Goal: Information Seeking & Learning: Check status

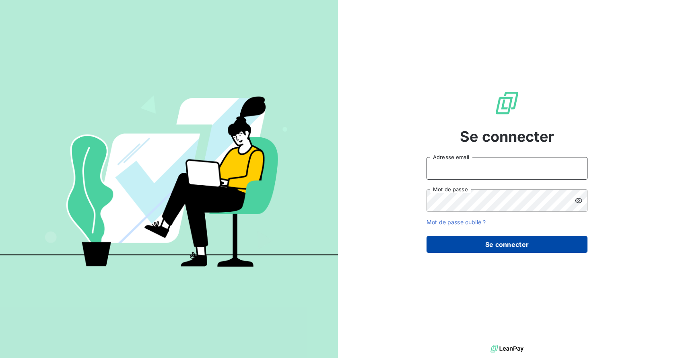
type input "[EMAIL_ADDRESS][DOMAIN_NAME]"
click at [469, 239] on button "Se connecter" at bounding box center [507, 244] width 161 height 17
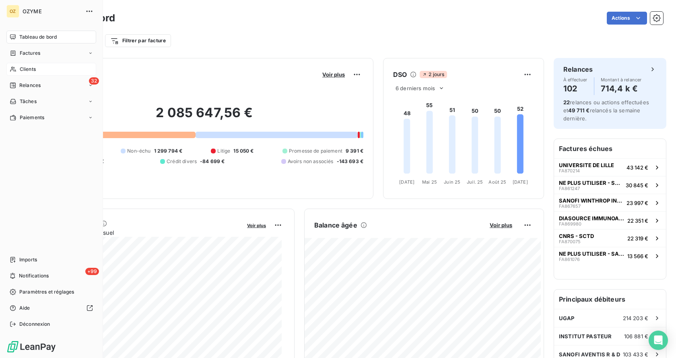
click at [31, 70] on span "Clients" at bounding box center [28, 69] width 16 height 7
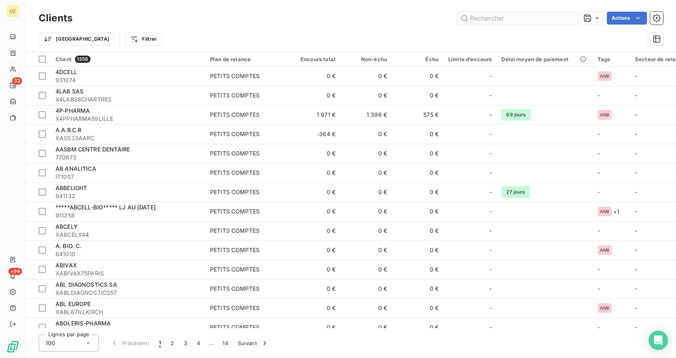
click at [494, 13] on input "text" at bounding box center [517, 18] width 121 height 13
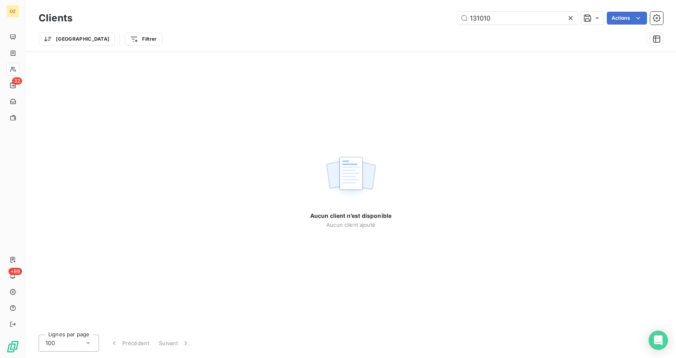
drag, startPoint x: 494, startPoint y: 13, endPoint x: 338, endPoint y: 20, distance: 155.9
click at [338, 19] on div "131010 Actions" at bounding box center [372, 18] width 581 height 13
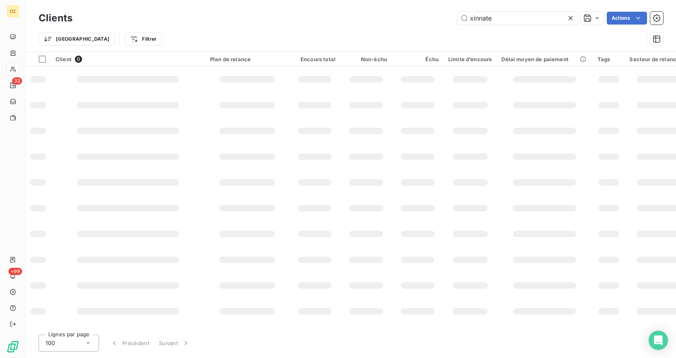
type input "xinnate"
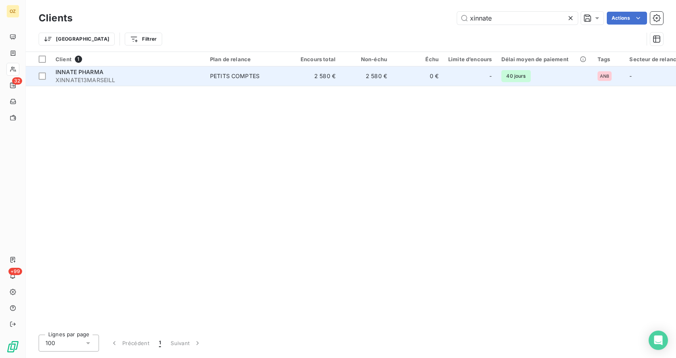
click at [115, 75] on div "INNATE PHARMA" at bounding box center [128, 72] width 145 height 8
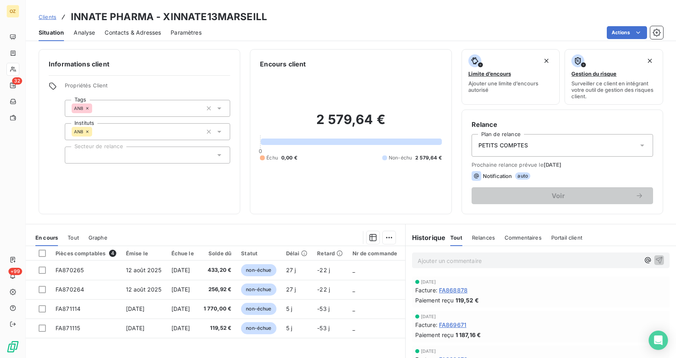
click at [89, 33] on span "Analyse" at bounding box center [84, 33] width 21 height 8
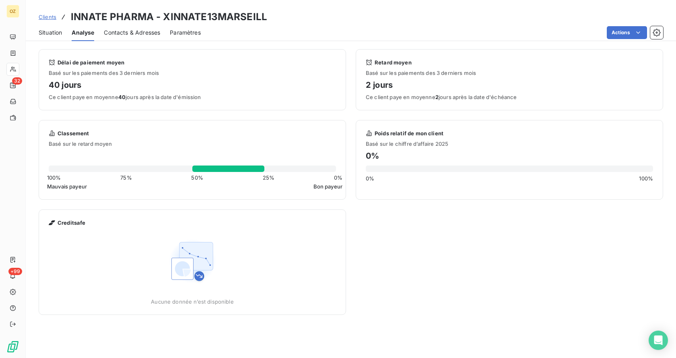
click at [49, 33] on span "Situation" at bounding box center [50, 33] width 23 height 8
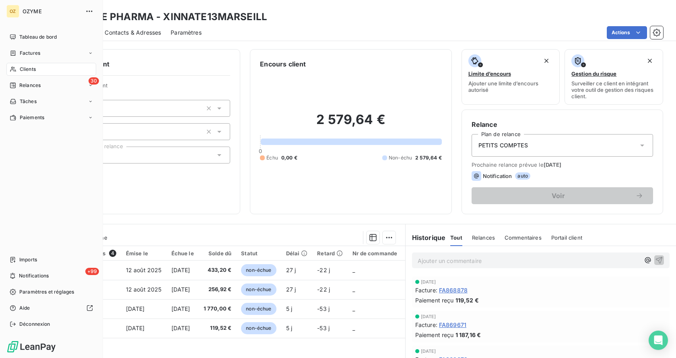
click at [26, 68] on span "Clients" at bounding box center [28, 69] width 16 height 7
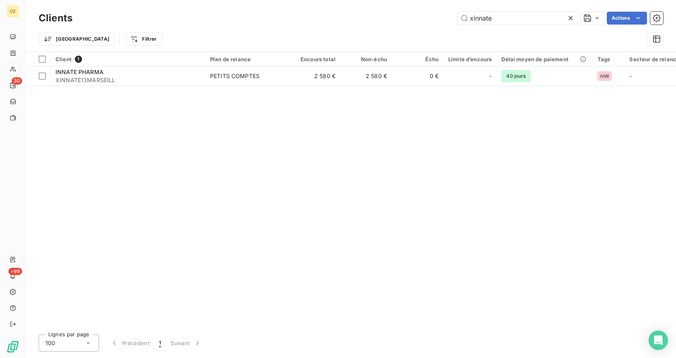
drag, startPoint x: 502, startPoint y: 16, endPoint x: 399, endPoint y: 25, distance: 103.8
click at [399, 25] on div "Clients xinnate Actions" at bounding box center [351, 18] width 625 height 17
type input "911106"
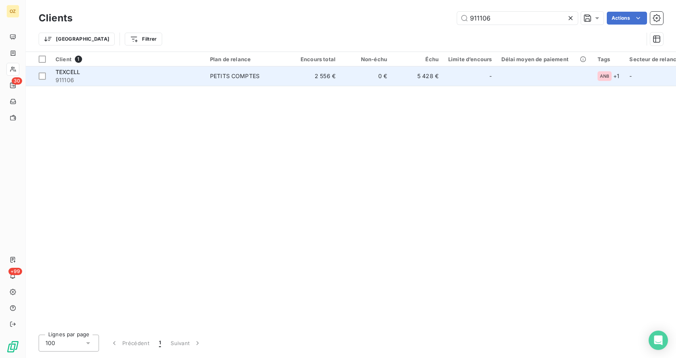
click at [71, 76] on span "911106" at bounding box center [128, 80] width 145 height 8
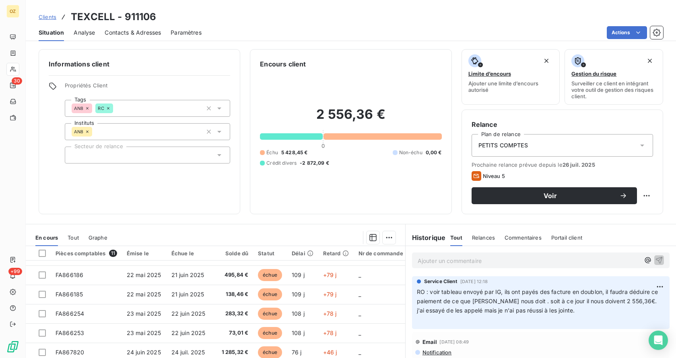
click at [85, 31] on span "Analyse" at bounding box center [84, 33] width 21 height 8
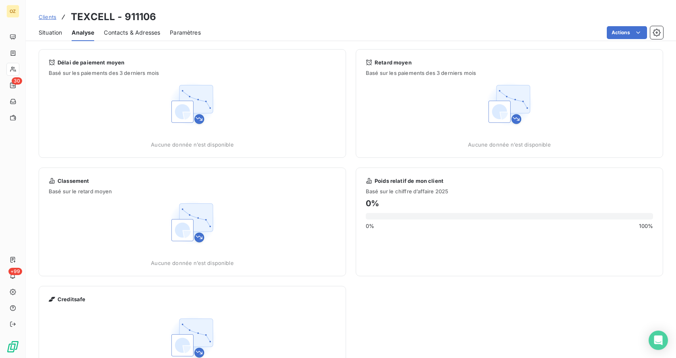
click at [131, 29] on span "Contacts & Adresses" at bounding box center [132, 33] width 56 height 8
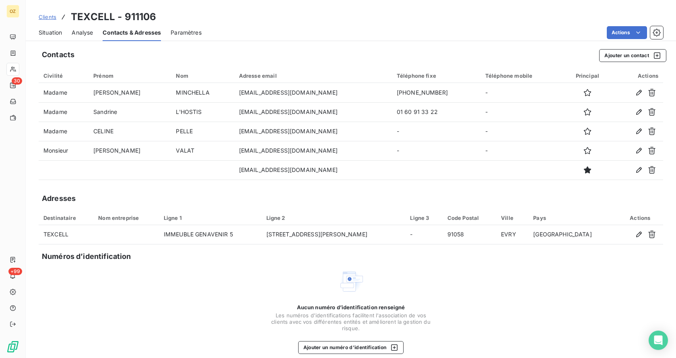
click at [61, 31] on span "Situation" at bounding box center [50, 33] width 23 height 8
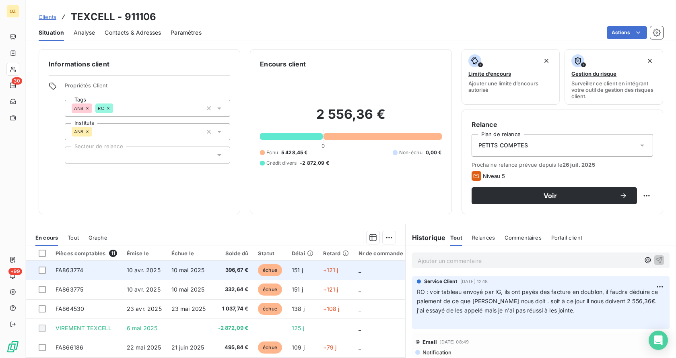
click at [213, 269] on td "396,67 €" at bounding box center [233, 269] width 40 height 19
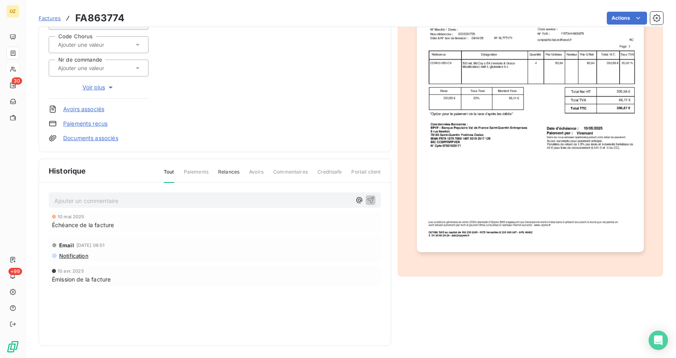
scroll to position [126, 0]
click at [103, 135] on link "Documents associés" at bounding box center [90, 137] width 55 height 8
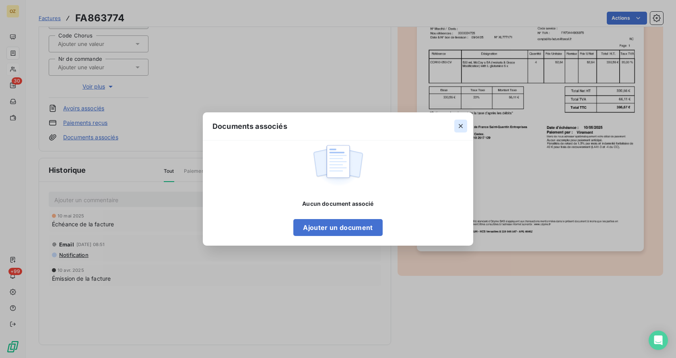
click at [459, 124] on icon "button" at bounding box center [461, 126] width 8 height 8
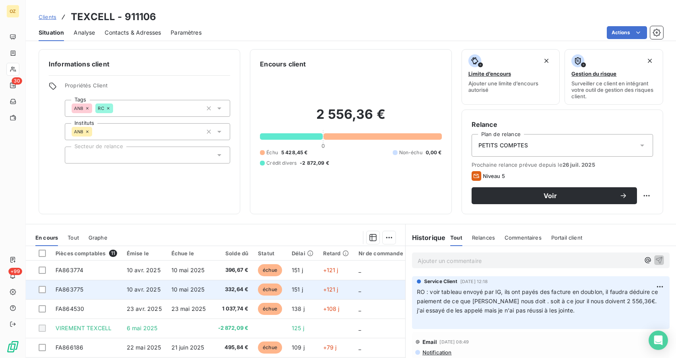
click at [147, 294] on td "10 avr. 2025" at bounding box center [144, 289] width 45 height 19
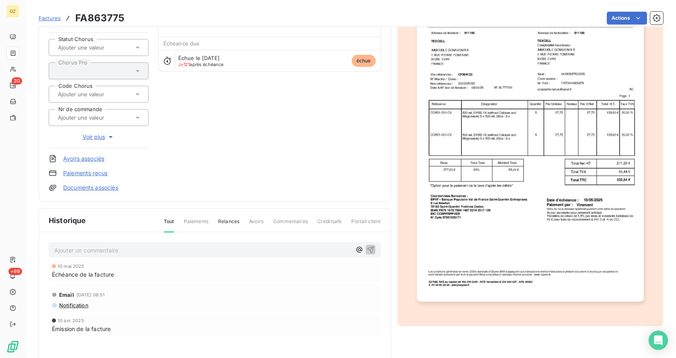
scroll to position [81, 0]
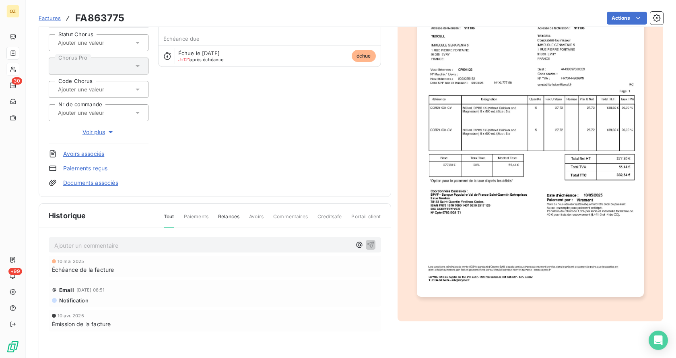
click at [87, 182] on link "Documents associés" at bounding box center [90, 183] width 55 height 8
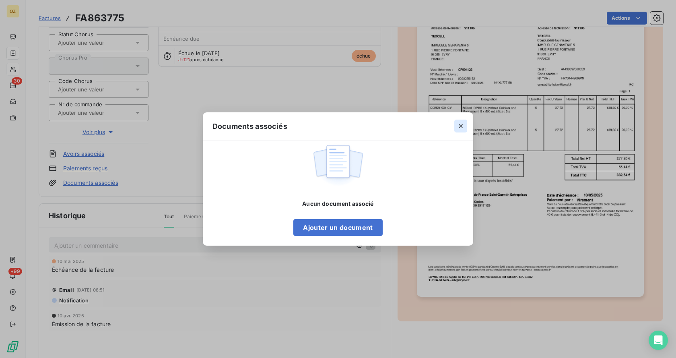
click at [462, 125] on icon "button" at bounding box center [461, 126] width 8 height 8
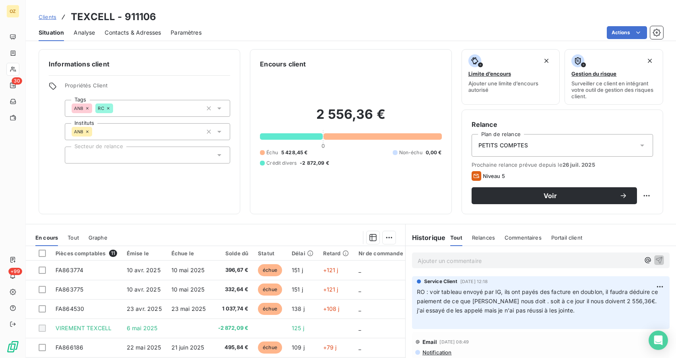
click at [129, 29] on span "Contacts & Adresses" at bounding box center [133, 33] width 56 height 8
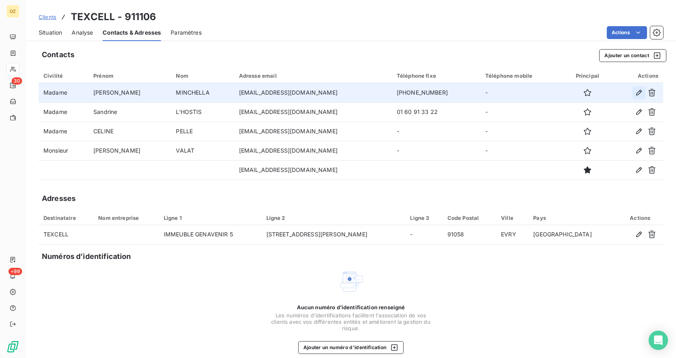
click at [635, 92] on icon "button" at bounding box center [639, 93] width 8 height 8
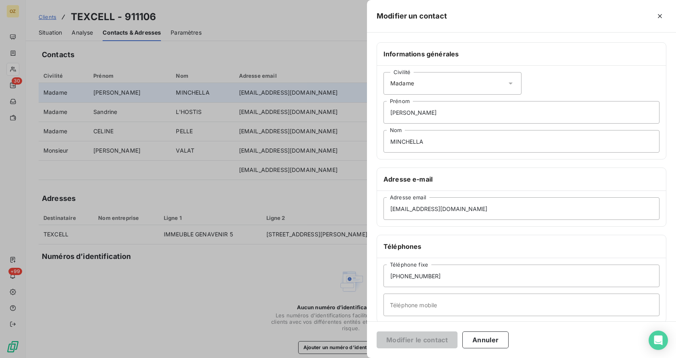
click at [324, 112] on div at bounding box center [338, 179] width 676 height 358
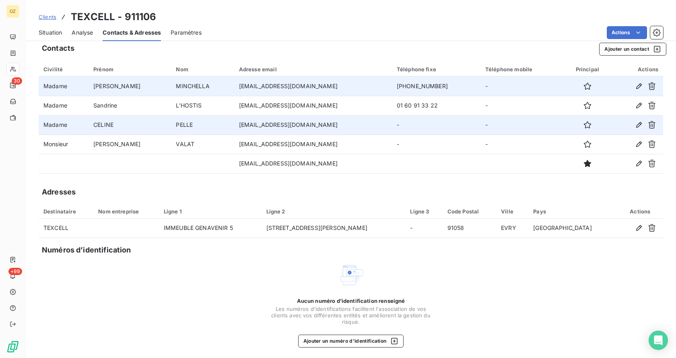
scroll to position [9, 0]
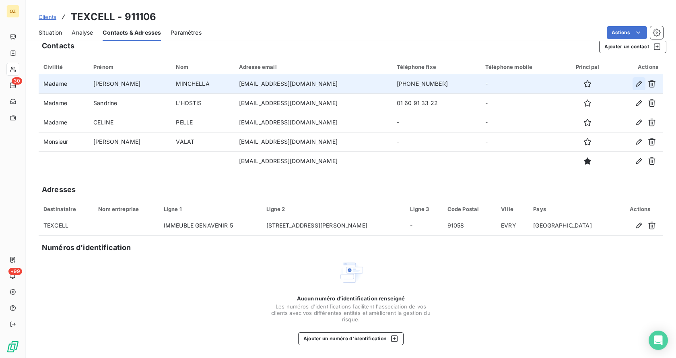
click at [635, 86] on icon "button" at bounding box center [639, 84] width 8 height 8
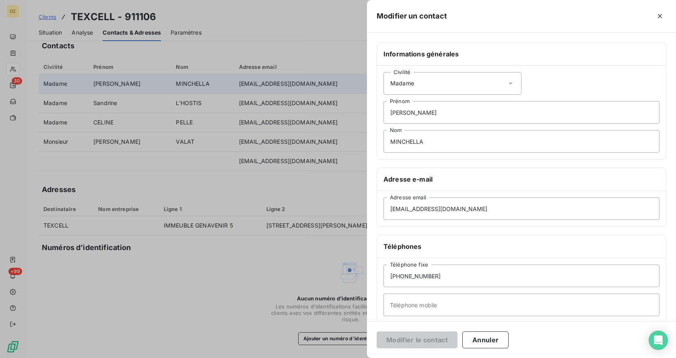
scroll to position [78, 0]
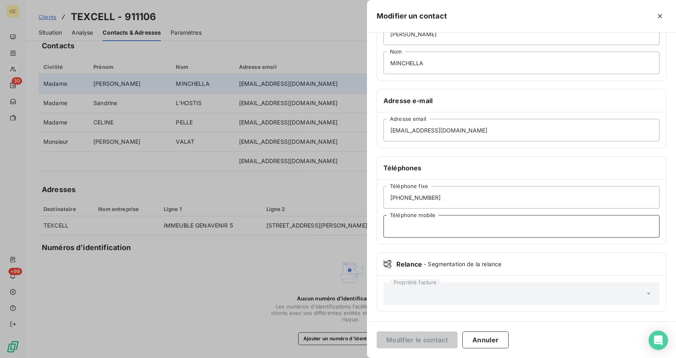
click at [423, 230] on input "Téléphone mobile" at bounding box center [522, 226] width 276 height 23
paste input "7 86 82 81 74"
click at [389, 226] on input "7 86 82 81 74" at bounding box center [522, 226] width 276 height 23
type input "07 86 82 81 74"
click at [433, 341] on button "Modifier le contact" at bounding box center [417, 339] width 81 height 17
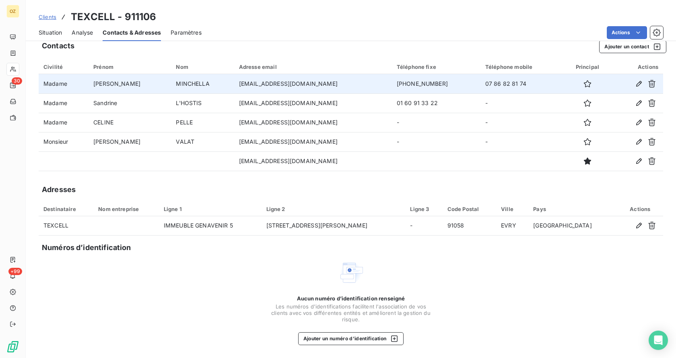
click at [55, 30] on span "Situation" at bounding box center [50, 33] width 23 height 8
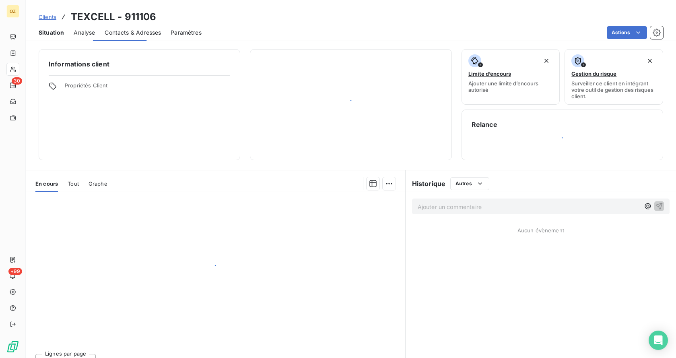
scroll to position [0, 0]
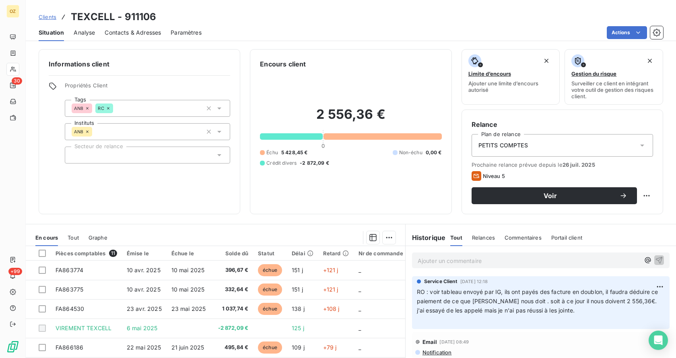
click at [89, 31] on span "Analyse" at bounding box center [84, 33] width 21 height 8
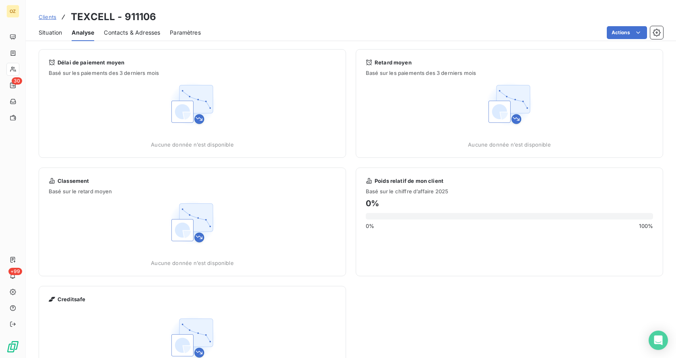
click at [52, 35] on span "Situation" at bounding box center [50, 33] width 23 height 8
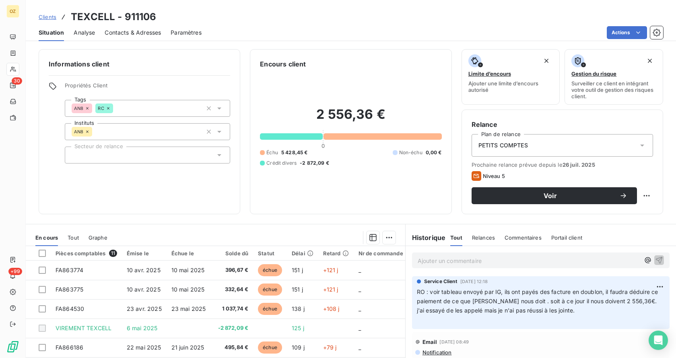
click at [137, 35] on span "Contacts & Adresses" at bounding box center [133, 33] width 56 height 8
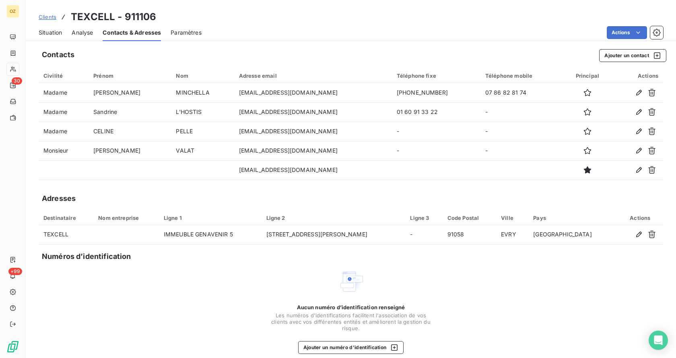
click at [60, 32] on span "Situation" at bounding box center [50, 33] width 23 height 8
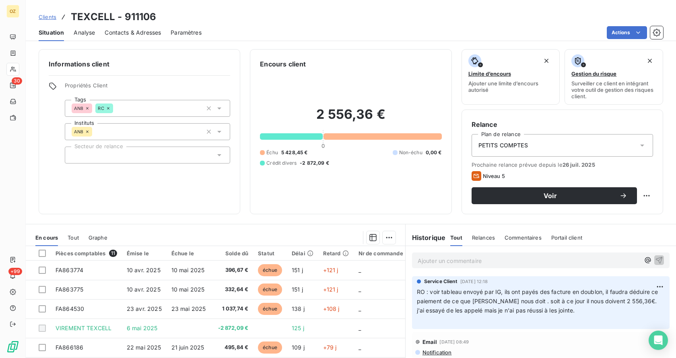
click at [120, 33] on span "Contacts & Adresses" at bounding box center [133, 33] width 56 height 8
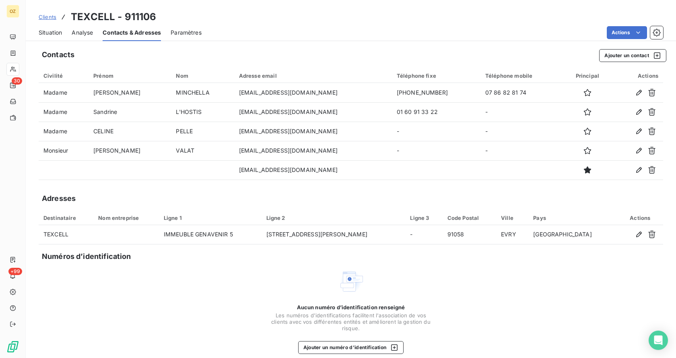
click at [52, 34] on span "Situation" at bounding box center [50, 33] width 23 height 8
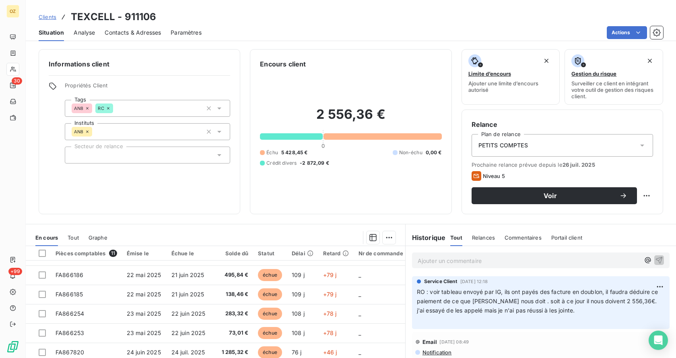
click at [456, 261] on p "Ajouter un commentaire ﻿" at bounding box center [529, 261] width 222 height 10
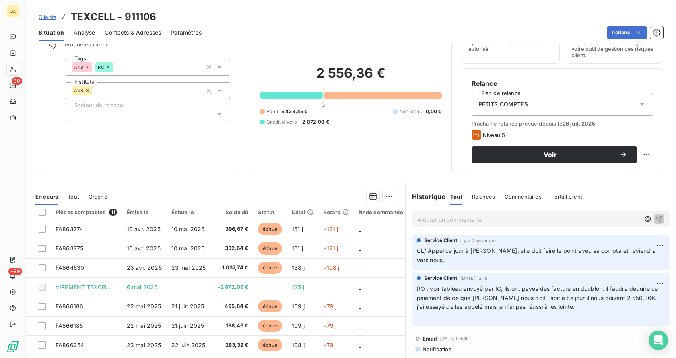
scroll to position [27, 0]
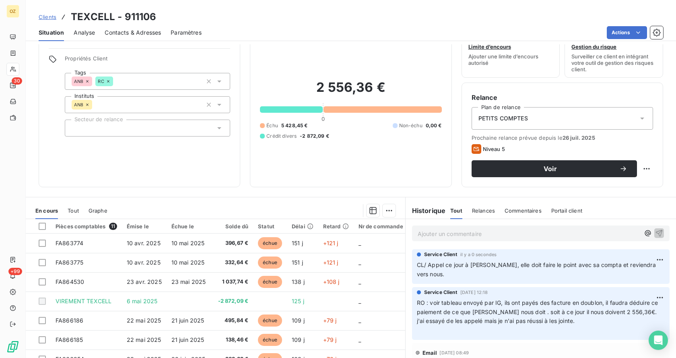
click at [475, 208] on span "Relances" at bounding box center [483, 210] width 23 height 6
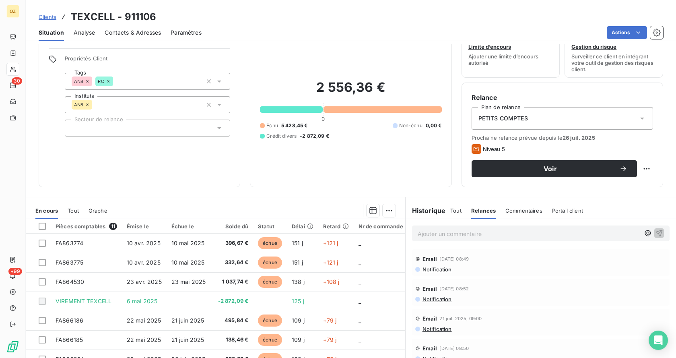
click at [500, 117] on span "PETITS COMPTES" at bounding box center [502, 118] width 49 height 8
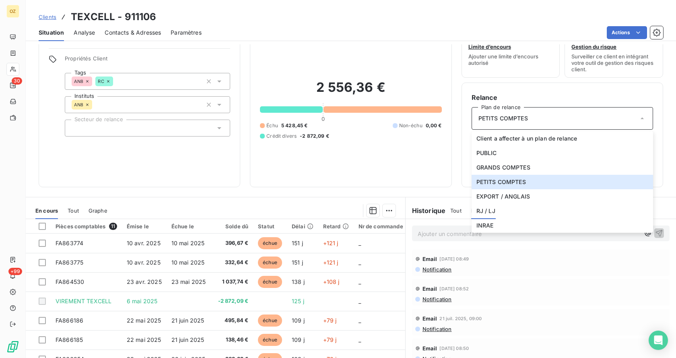
click at [373, 189] on div "Informations client Propriétés Client Tags AN8 RC Instituts AN8 Secteur de rela…" at bounding box center [351, 200] width 650 height 313
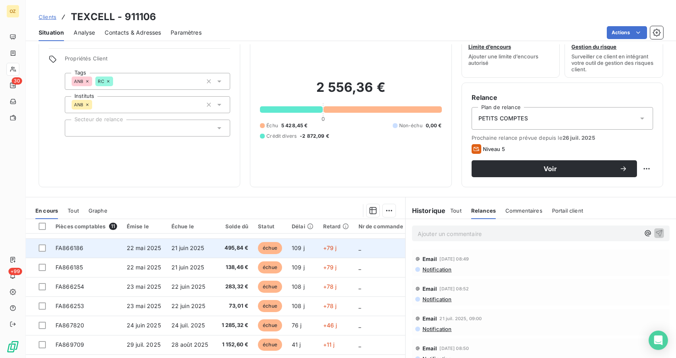
scroll to position [0, 0]
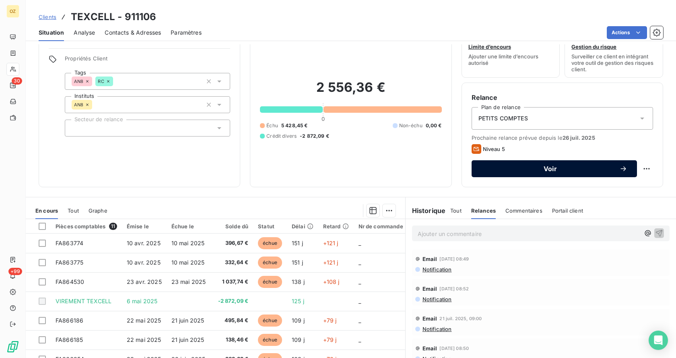
click at [544, 169] on span "Voir" at bounding box center [550, 168] width 138 height 6
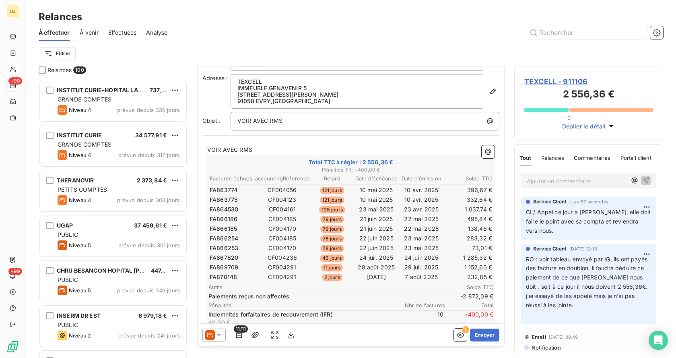
scroll to position [34, 0]
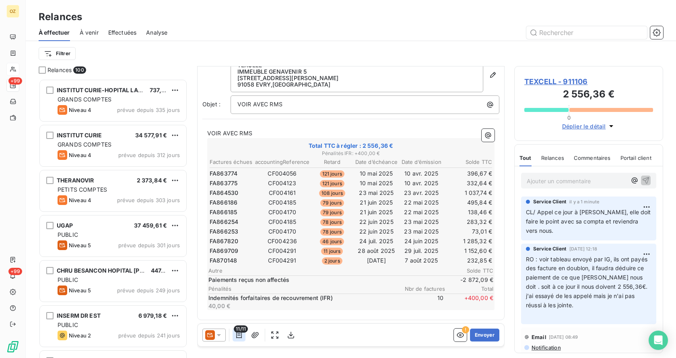
click at [240, 334] on icon "button" at bounding box center [239, 335] width 6 height 6
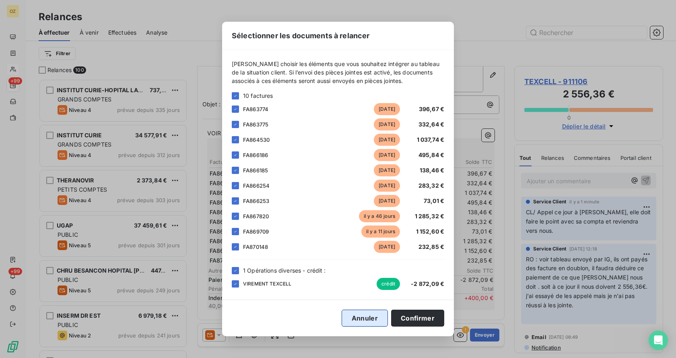
click at [355, 320] on button "Annuler" at bounding box center [365, 317] width 46 height 17
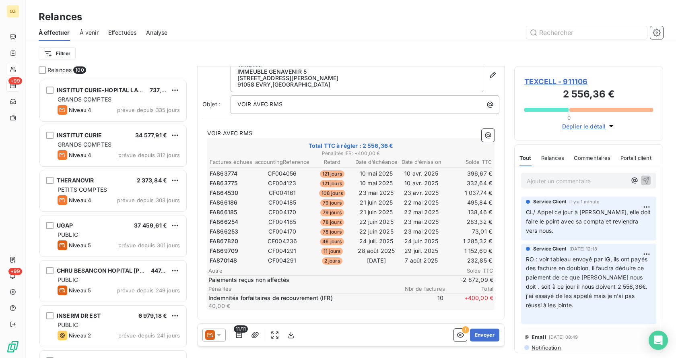
click at [222, 337] on icon at bounding box center [219, 335] width 8 height 8
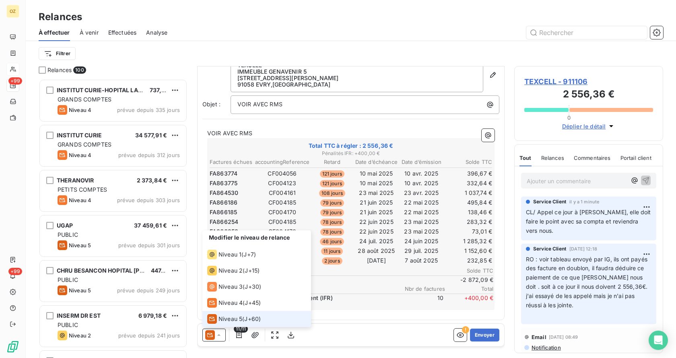
click at [271, 321] on li "Niveau 5 ( J+60 )" at bounding box center [256, 319] width 109 height 16
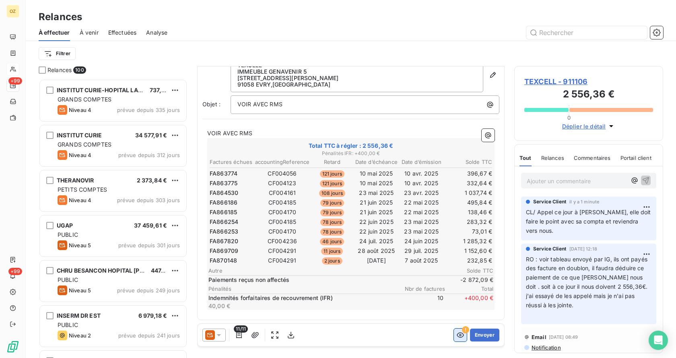
click at [456, 332] on icon "button" at bounding box center [460, 335] width 8 height 8
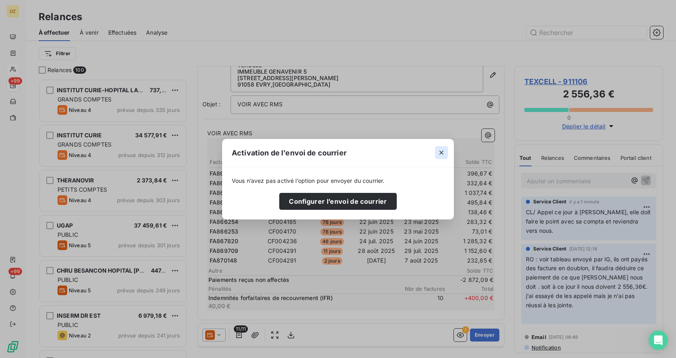
click at [444, 151] on icon "button" at bounding box center [441, 152] width 8 height 8
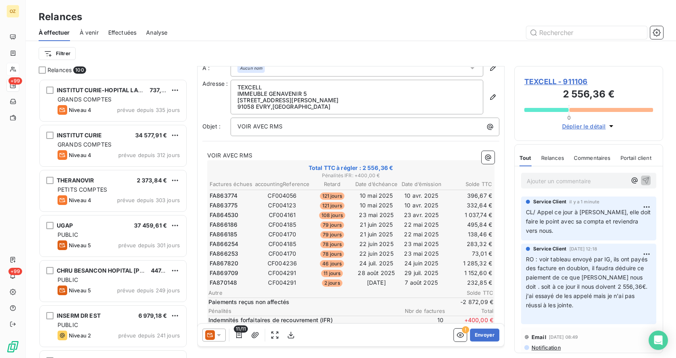
scroll to position [0, 0]
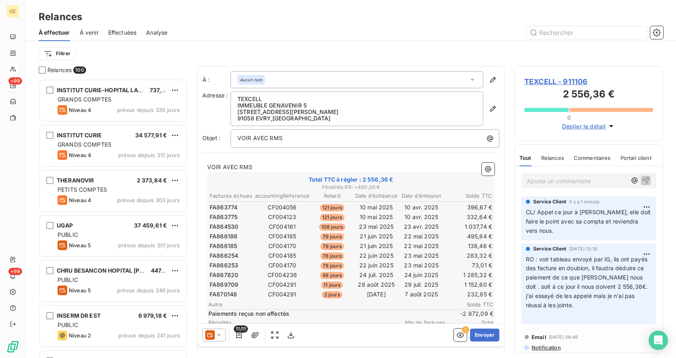
click at [275, 80] on div "Aucun nom" at bounding box center [357, 79] width 253 height 17
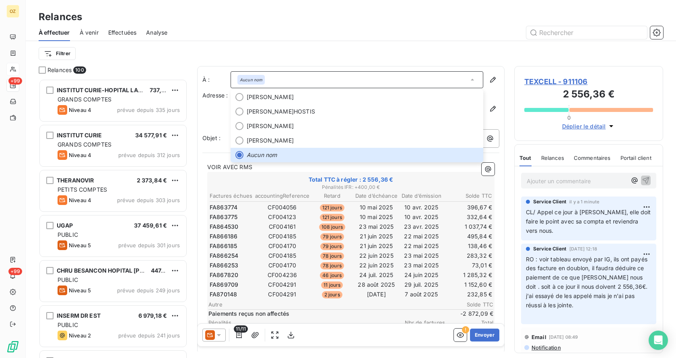
click at [331, 78] on div "Aucun nom" at bounding box center [357, 79] width 253 height 17
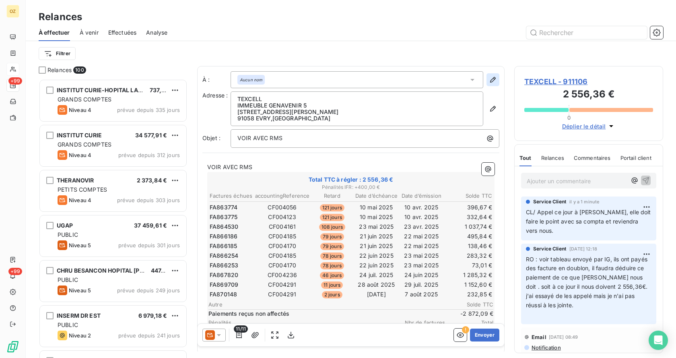
click at [490, 82] on icon "button" at bounding box center [493, 80] width 6 height 6
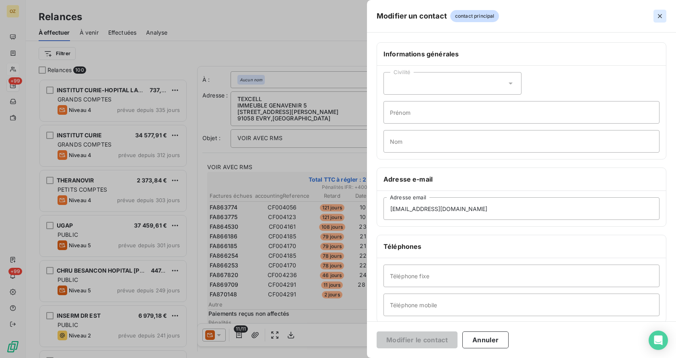
click at [664, 10] on button "button" at bounding box center [660, 16] width 13 height 13
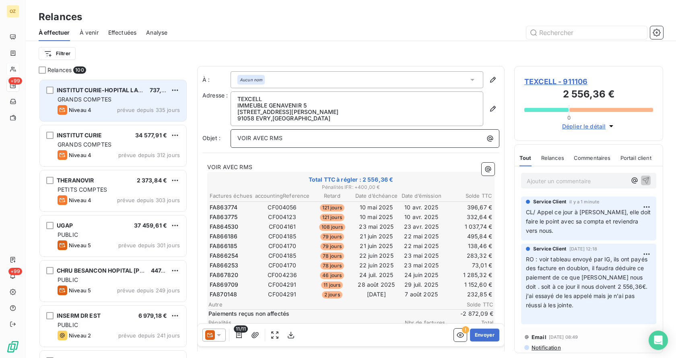
drag, startPoint x: 361, startPoint y: 135, endPoint x: 159, endPoint y: 118, distance: 202.0
click at [159, 118] on div "Relances 100 INSTITUT CURIE-HOPITAL LABORATOIRES 737,77 € GRANDS COMPTES Niveau…" at bounding box center [351, 212] width 650 height 292
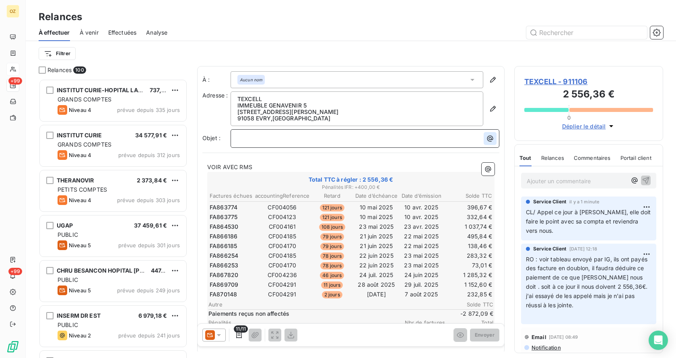
click at [486, 139] on icon "button" at bounding box center [490, 138] width 8 height 8
click at [407, 134] on html "OZ +99 +99 Relances À effectuer À venir Effectuées Analyse Filtrer Relances 100…" at bounding box center [338, 179] width 676 height 358
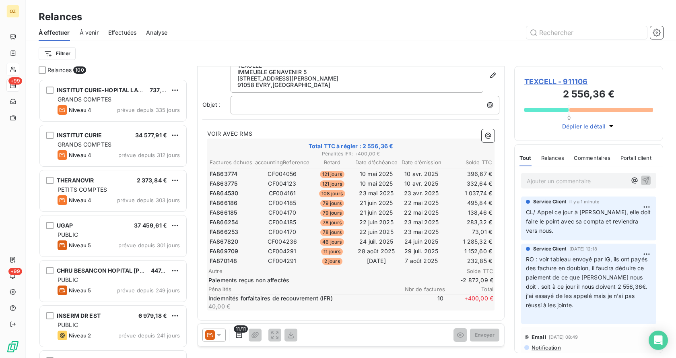
scroll to position [34, 0]
click at [219, 334] on icon at bounding box center [219, 335] width 4 height 2
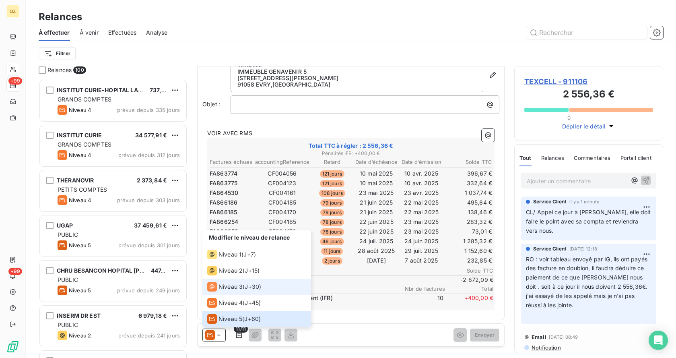
click at [255, 286] on span "J+30 )" at bounding box center [253, 287] width 16 height 8
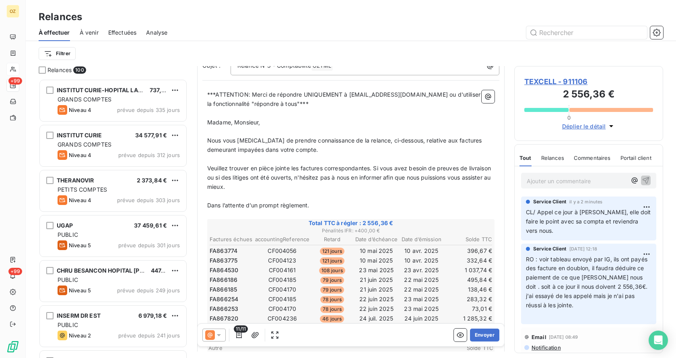
scroll to position [0, 0]
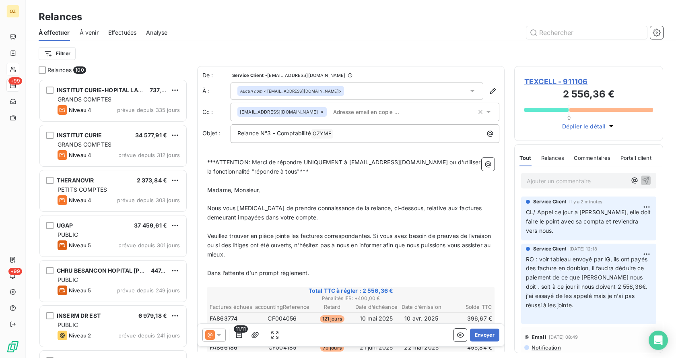
click at [349, 113] on input "text" at bounding box center [376, 112] width 93 height 12
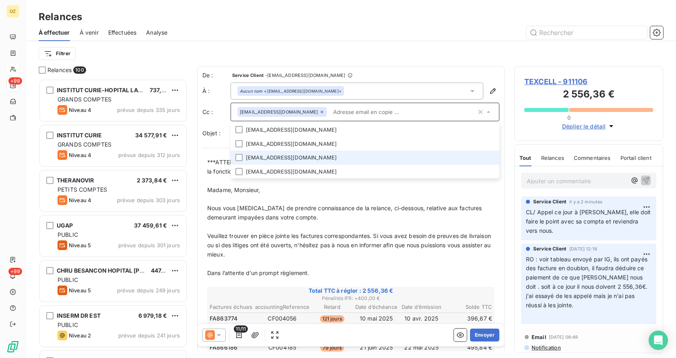
scroll to position [1, 0]
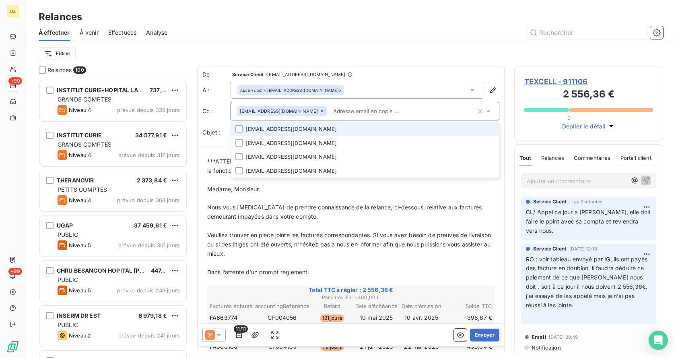
click at [303, 128] on li "maguy.kissa@soparbiotech-international.com" at bounding box center [365, 129] width 269 height 14
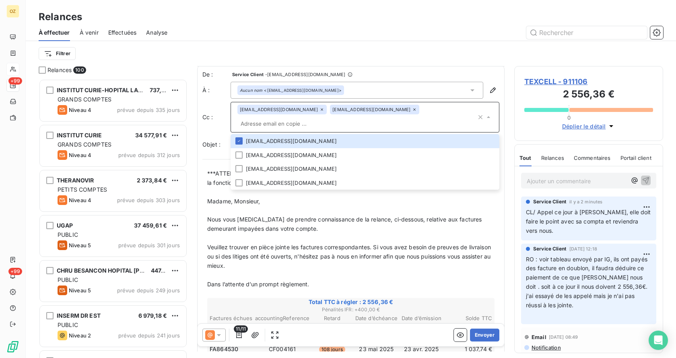
click at [410, 254] on span "Veuillez trouver en pièce jointe les factures correspondantes. Si vous avez bes…" at bounding box center [349, 255] width 285 height 25
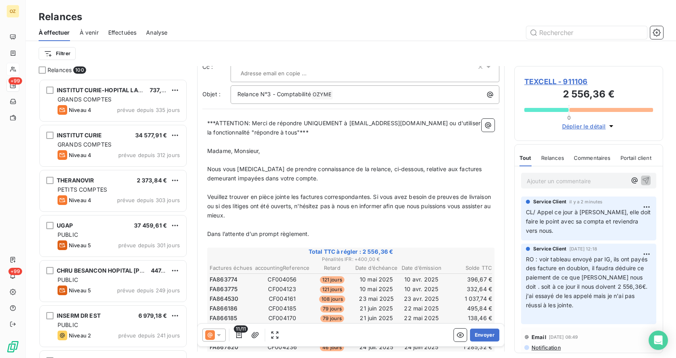
scroll to position [0, 0]
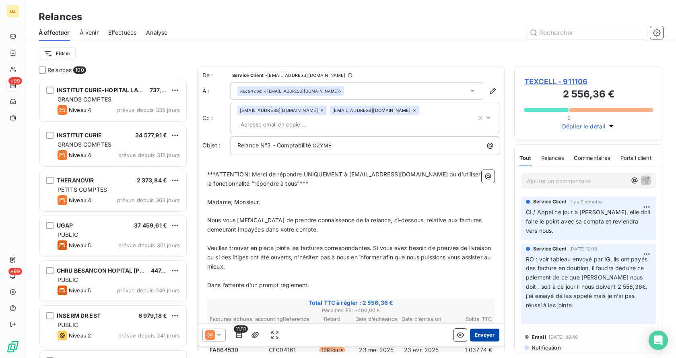
click at [474, 334] on button "Envoyer" at bounding box center [484, 334] width 29 height 13
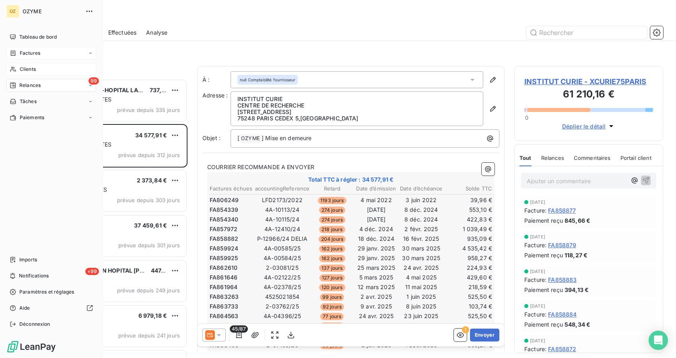
click at [22, 51] on span "Factures" at bounding box center [30, 52] width 21 height 7
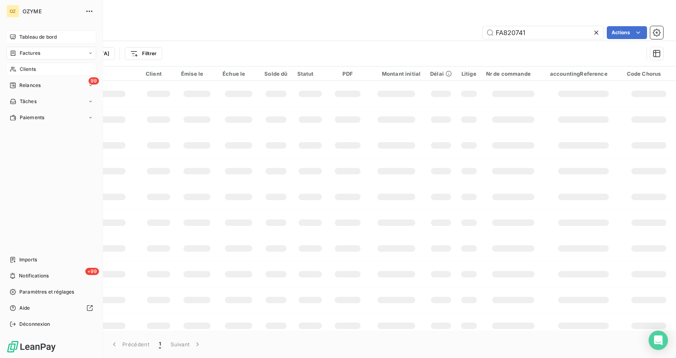
click at [42, 37] on span "Tableau de bord" at bounding box center [37, 36] width 37 height 7
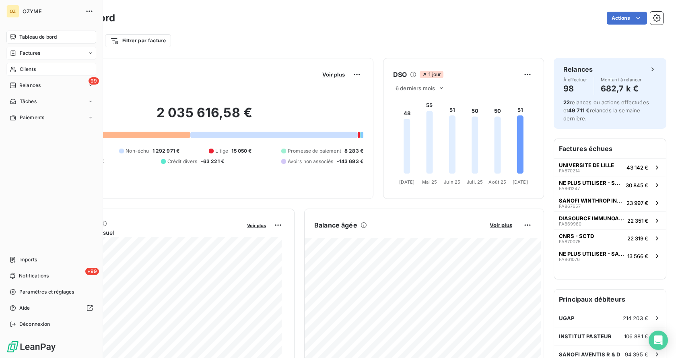
click at [38, 65] on div "Clients" at bounding box center [51, 69] width 90 height 13
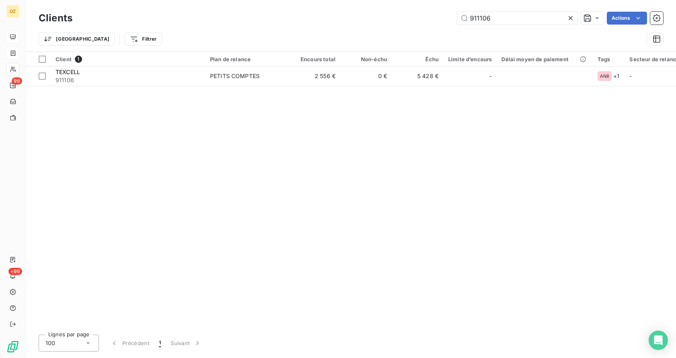
drag, startPoint x: 507, startPoint y: 15, endPoint x: 355, endPoint y: 3, distance: 153.0
click at [355, 3] on div "Clients 911106 Actions Trier Filtrer" at bounding box center [351, 26] width 650 height 52
type input "x"
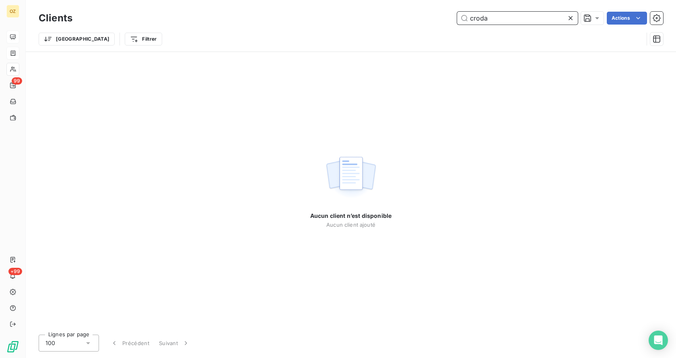
drag, startPoint x: 497, startPoint y: 20, endPoint x: 437, endPoint y: 9, distance: 61.7
click at [437, 9] on div "Clients croda Actions Trier Filtrer" at bounding box center [351, 26] width 650 height 52
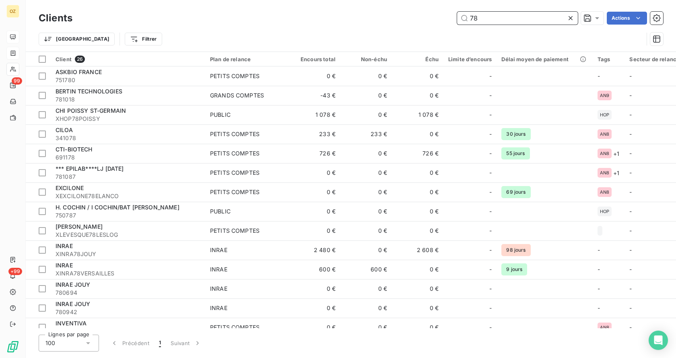
click at [545, 24] on input "78" at bounding box center [517, 18] width 121 height 13
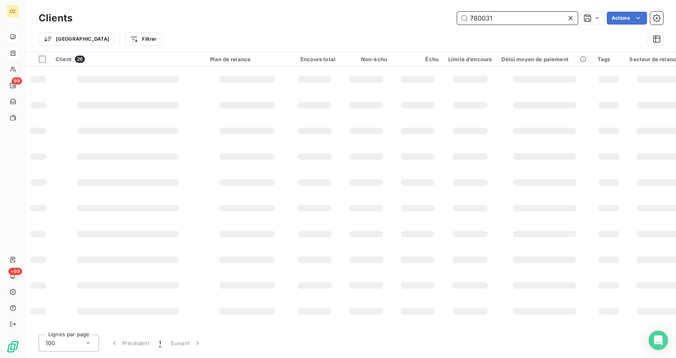
type input "780031"
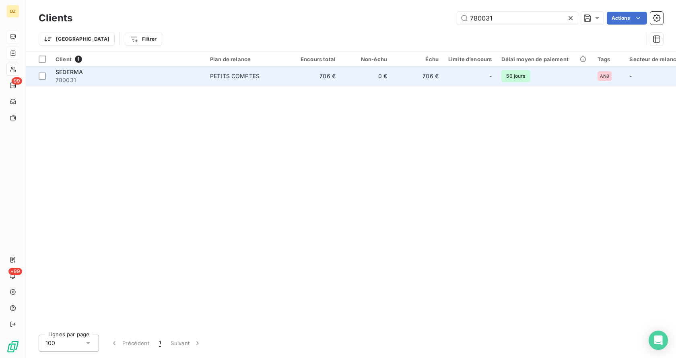
click at [126, 72] on div "SEDERMA" at bounding box center [128, 72] width 145 height 8
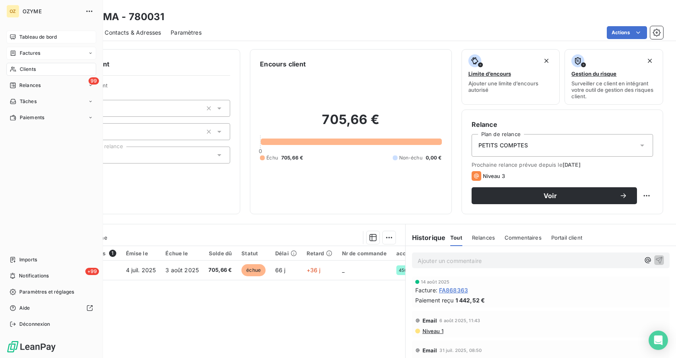
click at [41, 71] on div "Clients" at bounding box center [51, 69] width 90 height 13
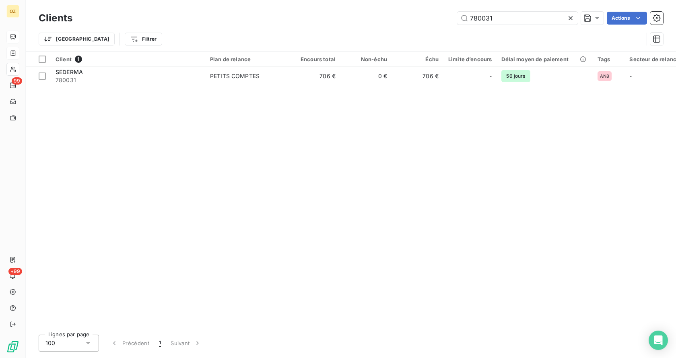
drag, startPoint x: 480, startPoint y: 21, endPoint x: 397, endPoint y: 17, distance: 82.6
click at [397, 17] on div "780031 Actions" at bounding box center [372, 18] width 581 height 13
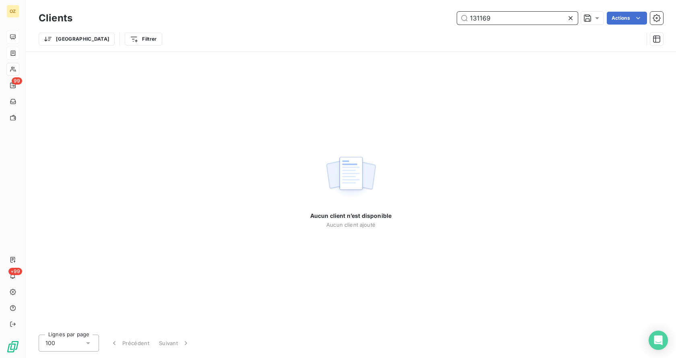
drag, startPoint x: 507, startPoint y: 21, endPoint x: 402, endPoint y: 14, distance: 104.4
click at [402, 14] on div "131169 Actions" at bounding box center [372, 18] width 581 height 13
paste input "XJCD53GENENESTSTISL"
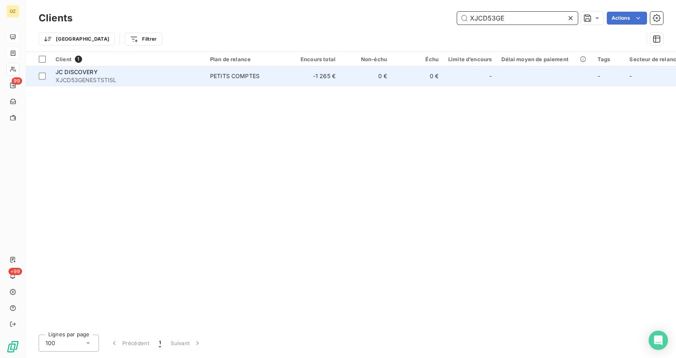
type input "XJCD53GE"
click at [83, 78] on span "XJCD53GENESTSTISL" at bounding box center [128, 80] width 145 height 8
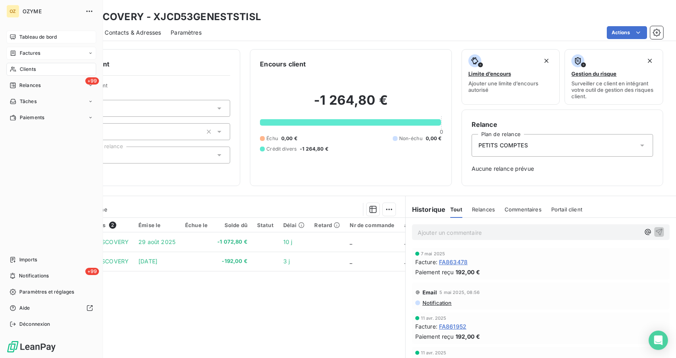
click at [43, 56] on div "Factures" at bounding box center [51, 53] width 90 height 13
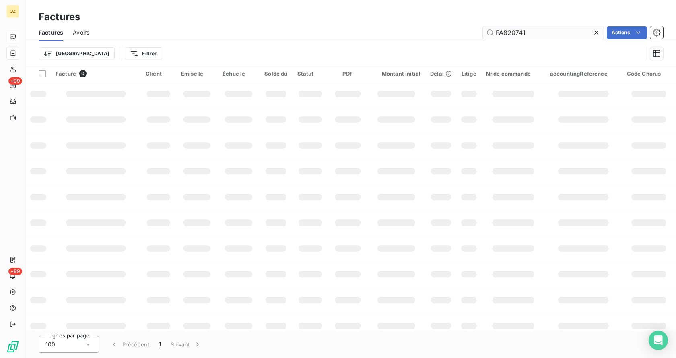
click at [534, 36] on input "FA820741" at bounding box center [543, 32] width 121 height 13
type input "FA859454"
click at [542, 33] on input "FA859454" at bounding box center [543, 32] width 121 height 13
click at [545, 34] on input "FA859454" at bounding box center [543, 32] width 121 height 13
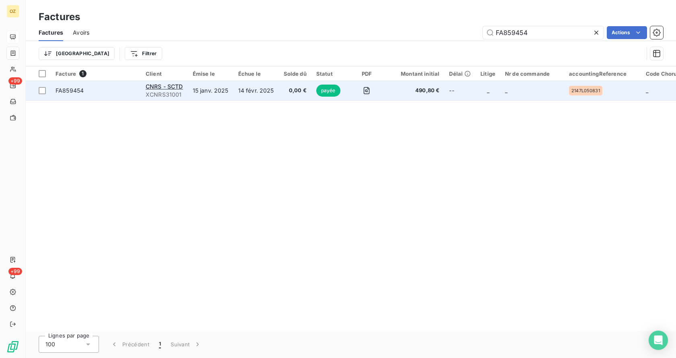
click at [107, 91] on span "FA859454" at bounding box center [96, 91] width 80 height 8
